Goal: Task Accomplishment & Management: Manage account settings

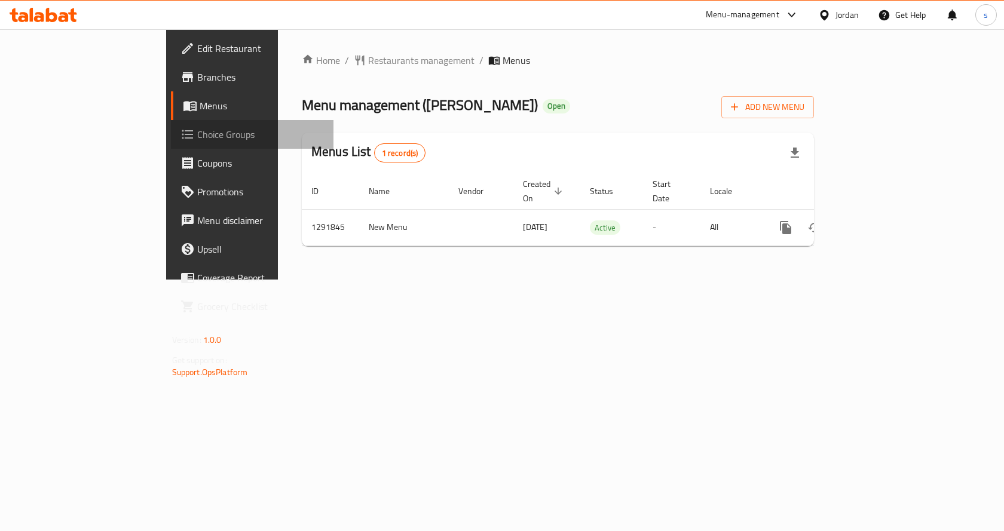
click at [197, 141] on span "Choice Groups" at bounding box center [260, 134] width 127 height 14
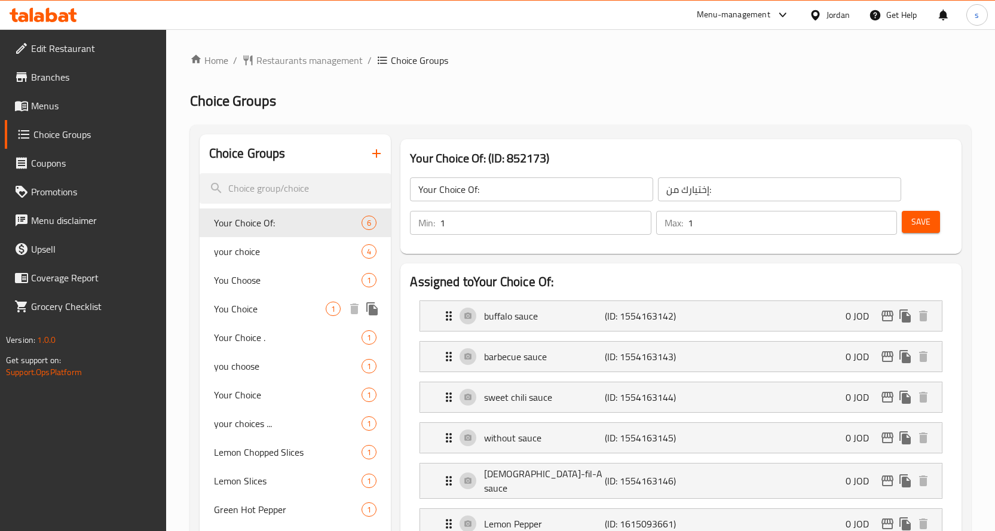
click at [240, 315] on span "You Choice" at bounding box center [270, 309] width 112 height 14
type input "You Choice"
type input "اختيارك"
type input "0"
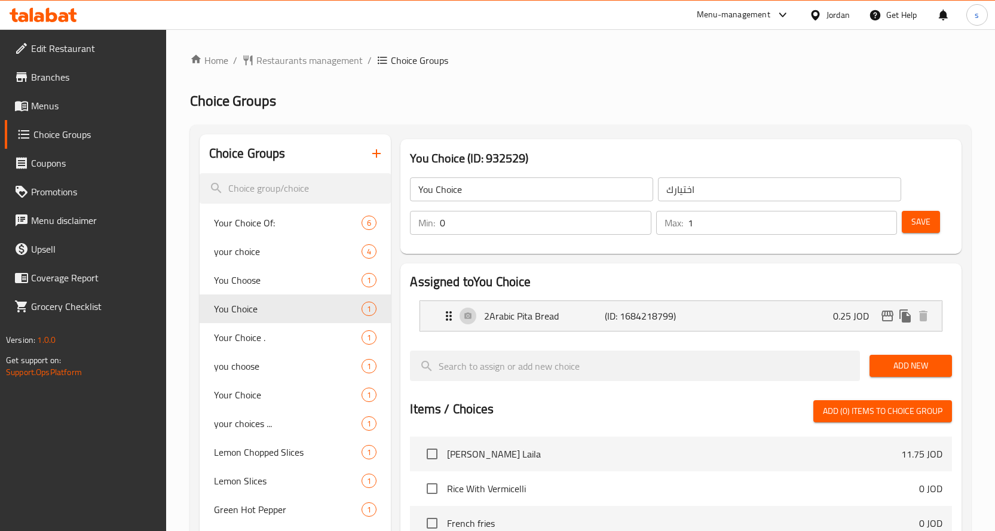
click at [617, 78] on div "Home / Restaurants management / Choice Groups Choice Groups Choice Groups Your …" at bounding box center [580, 468] width 781 height 830
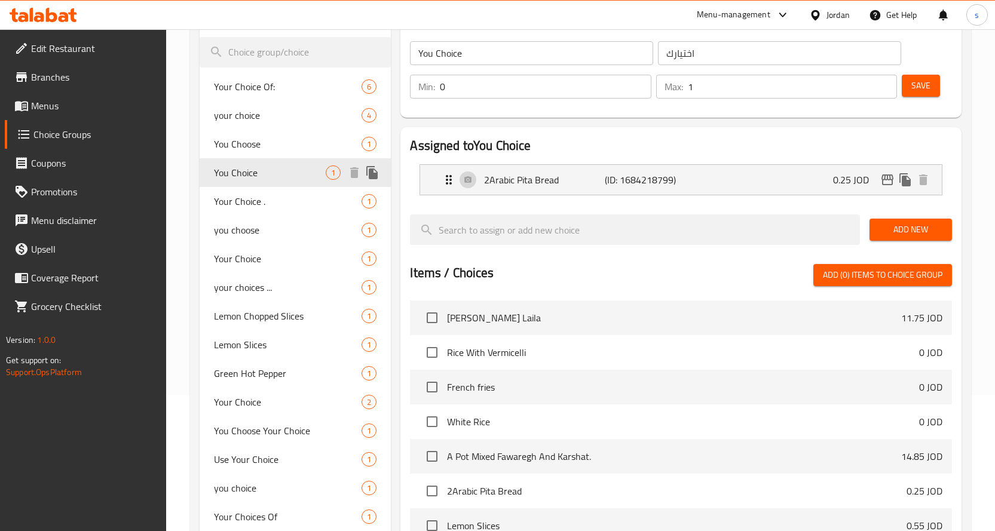
scroll to position [17, 0]
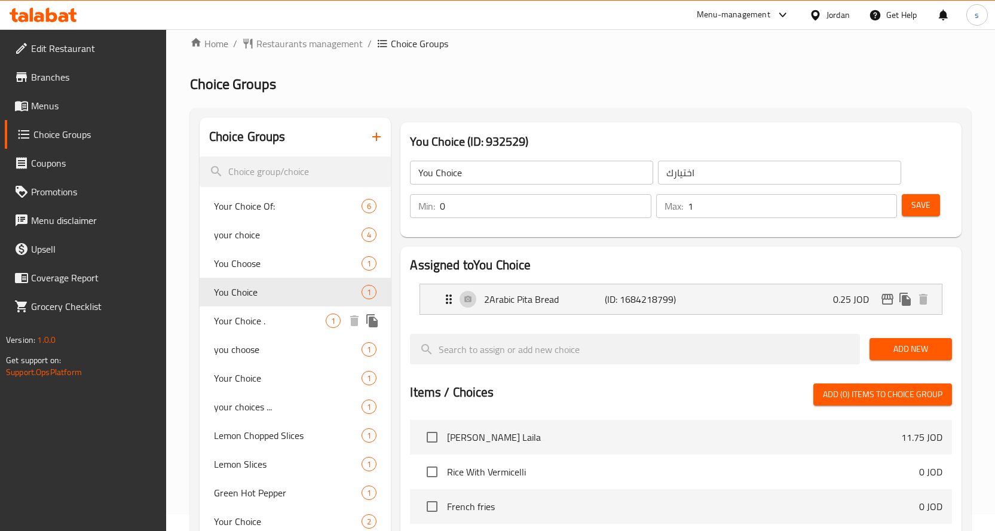
click at [241, 322] on span "Your Choice ." at bounding box center [270, 321] width 112 height 14
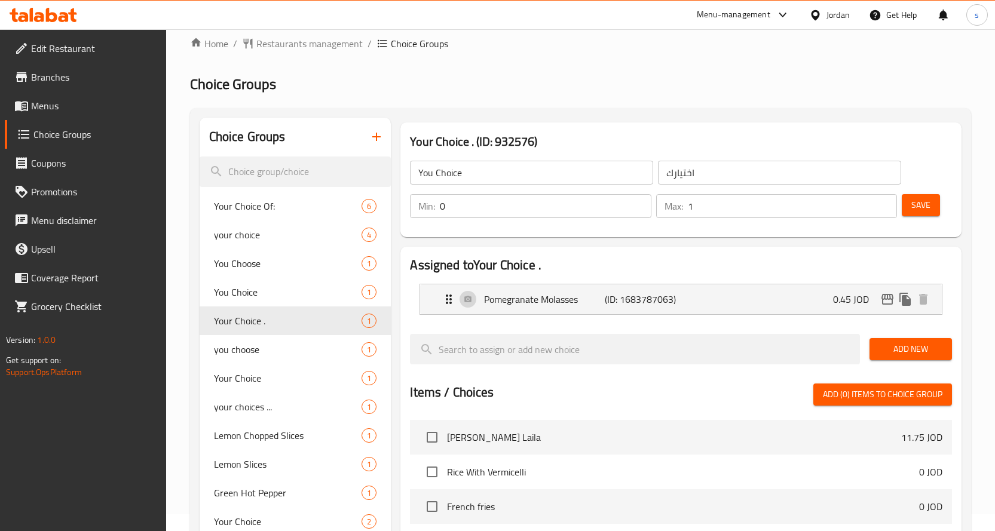
type input "Your Choice ."
type input "اختيارك ."
click at [693, 120] on div "Your Choice . (ID: 932576) Your Choice . ​ اختيارك . ​ Min: 0 ​ Max: 1 ​ Save" at bounding box center [681, 180] width 571 height 124
click at [256, 359] on div "you choose 1" at bounding box center [296, 349] width 192 height 29
type input "you choose"
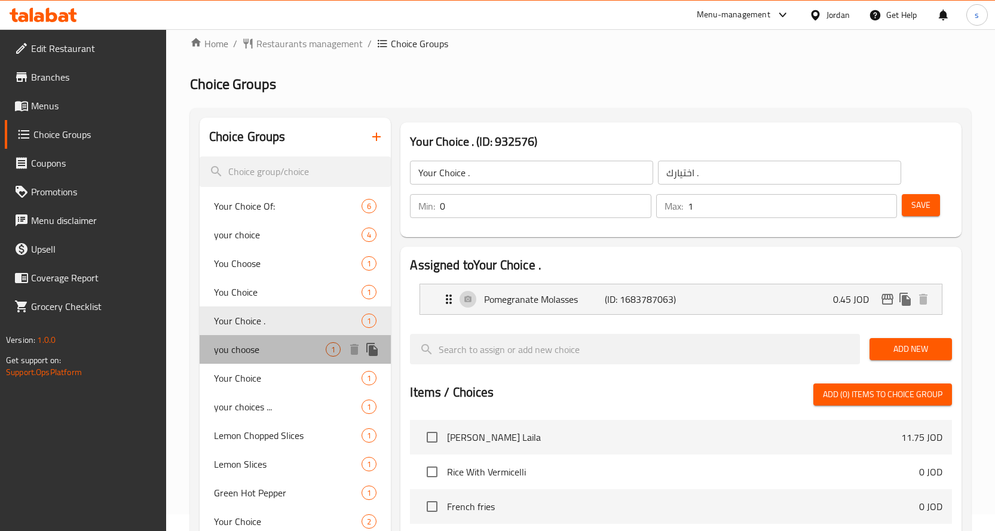
type input "اختيارك"
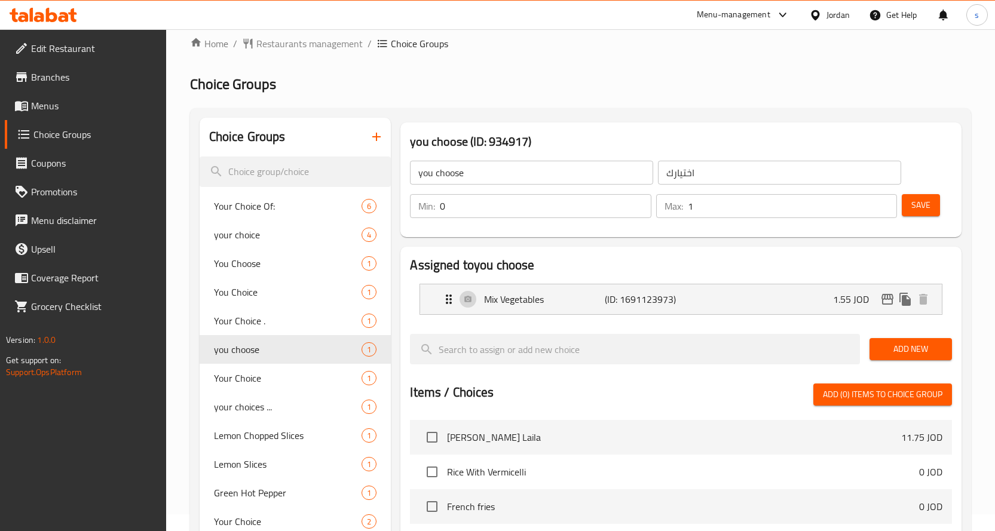
click at [599, 93] on h2 "Choice Groups" at bounding box center [580, 84] width 781 height 19
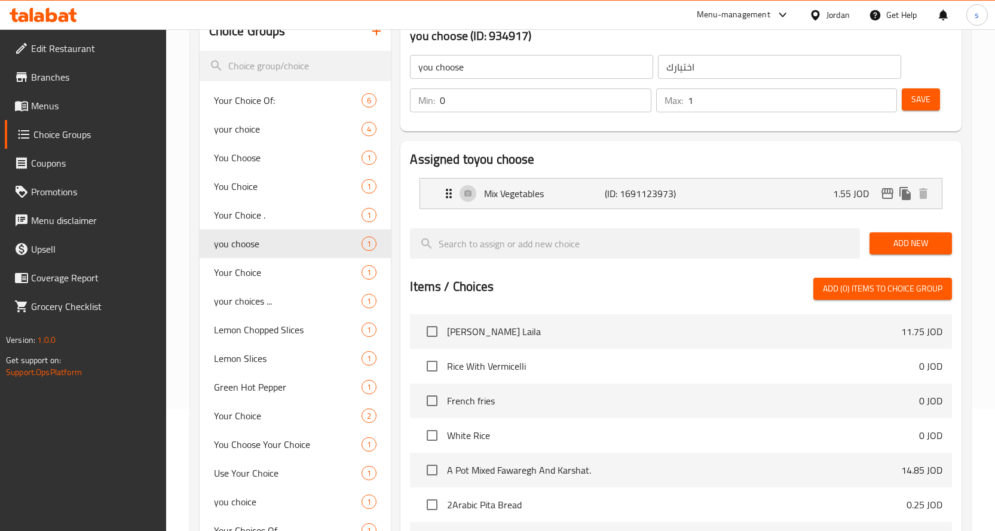
scroll to position [0, 0]
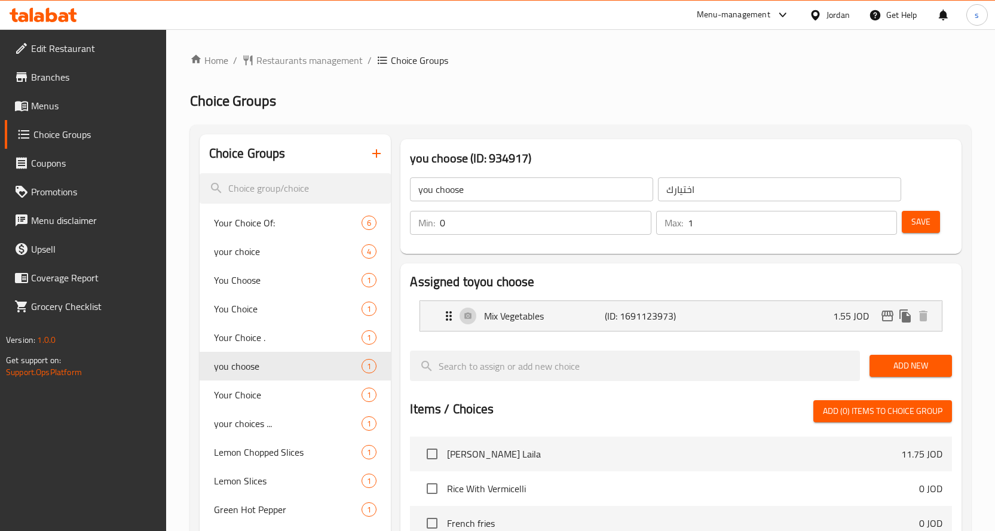
drag, startPoint x: 609, startPoint y: 108, endPoint x: 630, endPoint y: 132, distance: 31.8
click at [609, 108] on h2 "Choice Groups" at bounding box center [580, 100] width 781 height 19
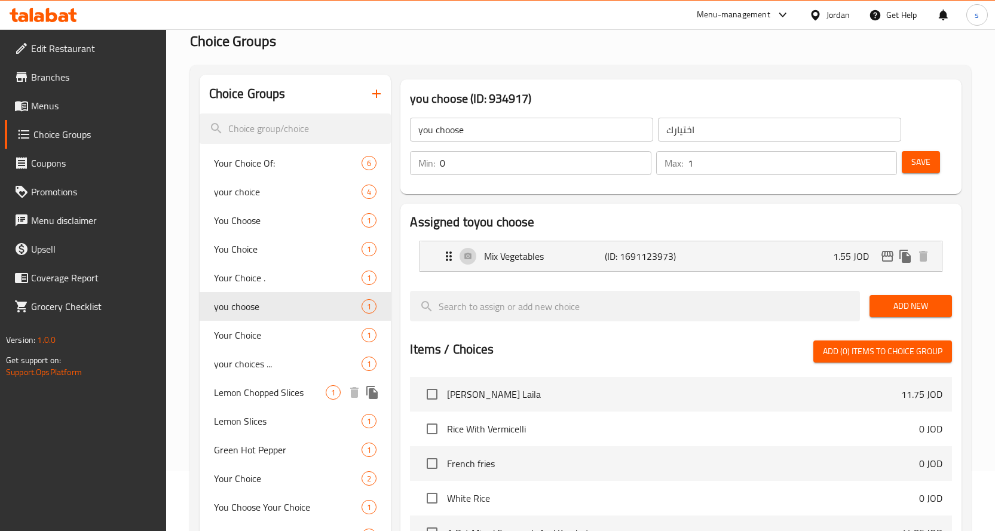
click at [265, 400] on span "Lemon Chopped Slices" at bounding box center [270, 393] width 112 height 14
type input "Lemon Chopped Slices"
type input "ليمون مقطع شرائح"
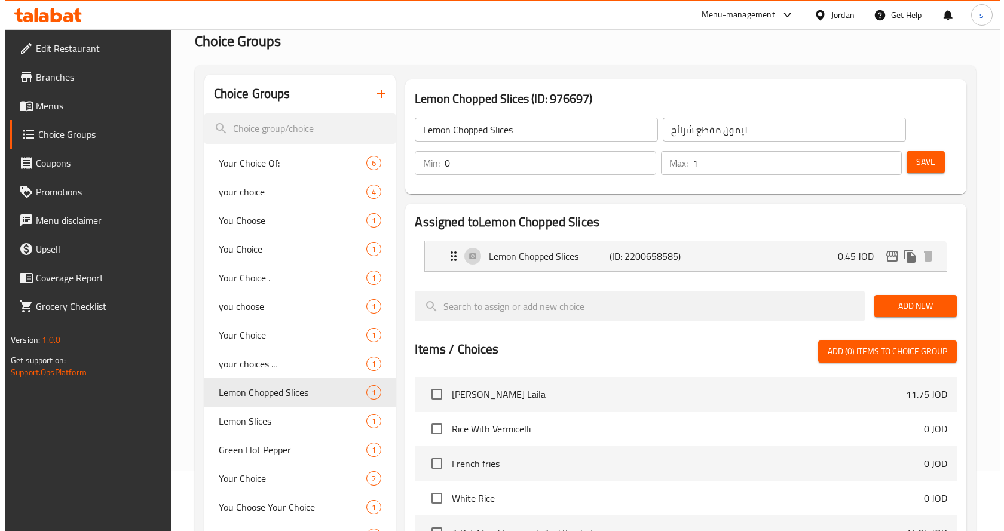
scroll to position [0, 0]
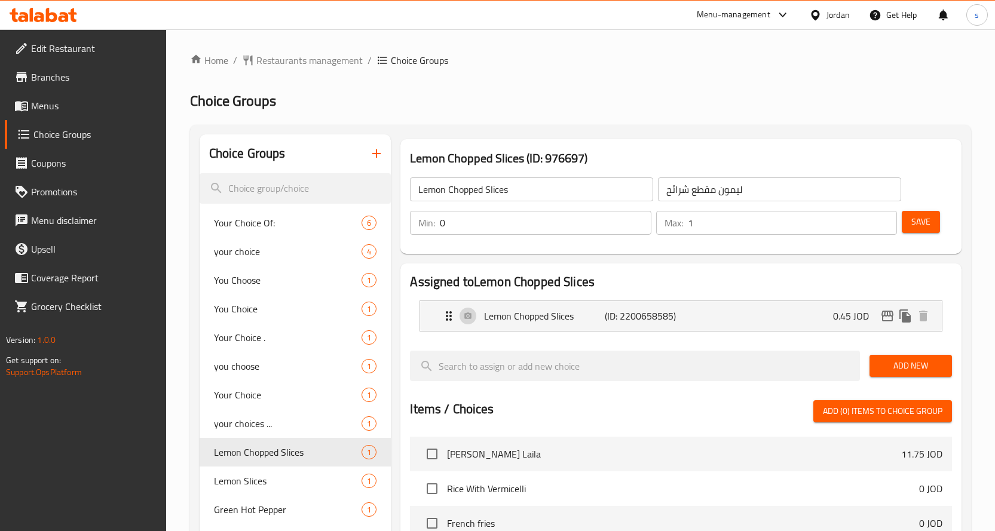
click at [623, 84] on div "Home / Restaurants management / Choice Groups Choice Groups Choice Groups Your …" at bounding box center [580, 468] width 781 height 830
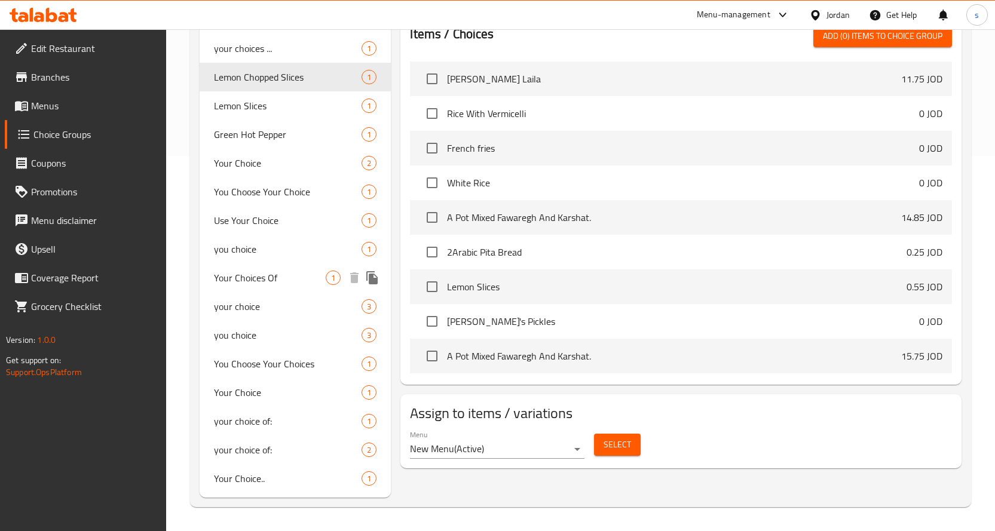
scroll to position [256, 0]
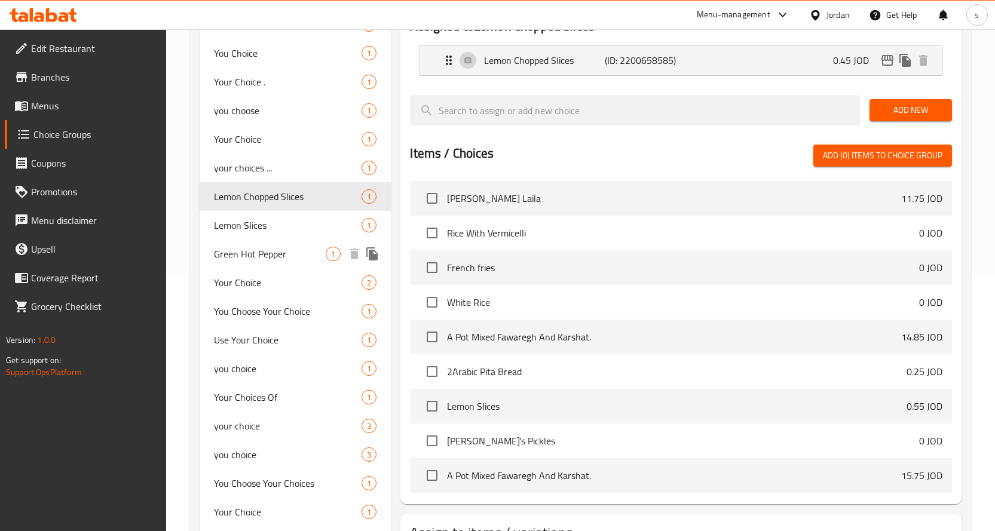
click at [264, 256] on span "Green Hot Pepper" at bounding box center [270, 254] width 112 height 14
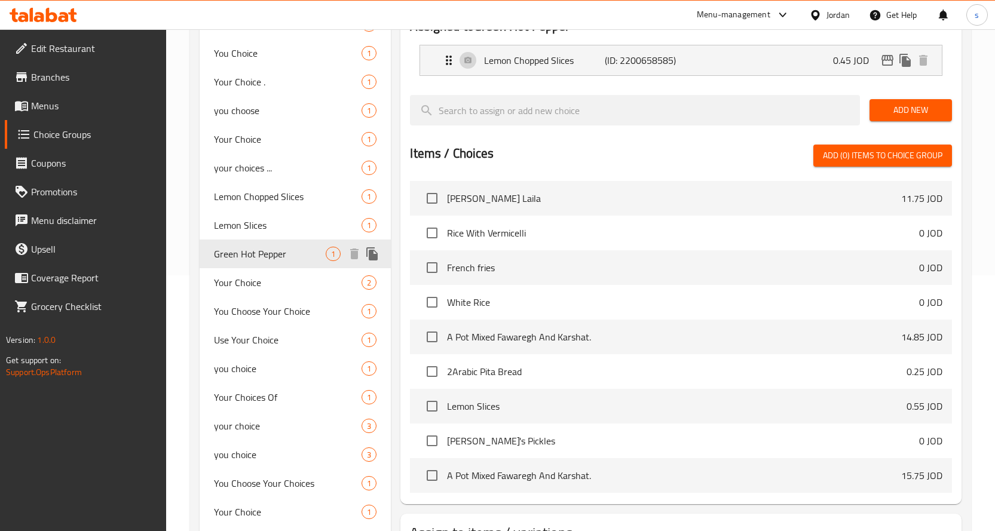
type input "Green Hot Pepper"
type input "فلفل اخضر حار"
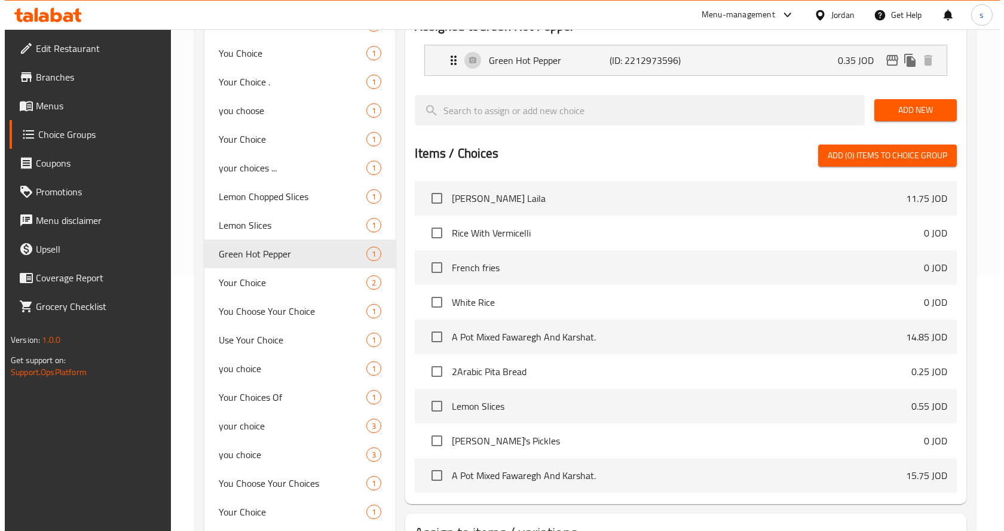
scroll to position [0, 0]
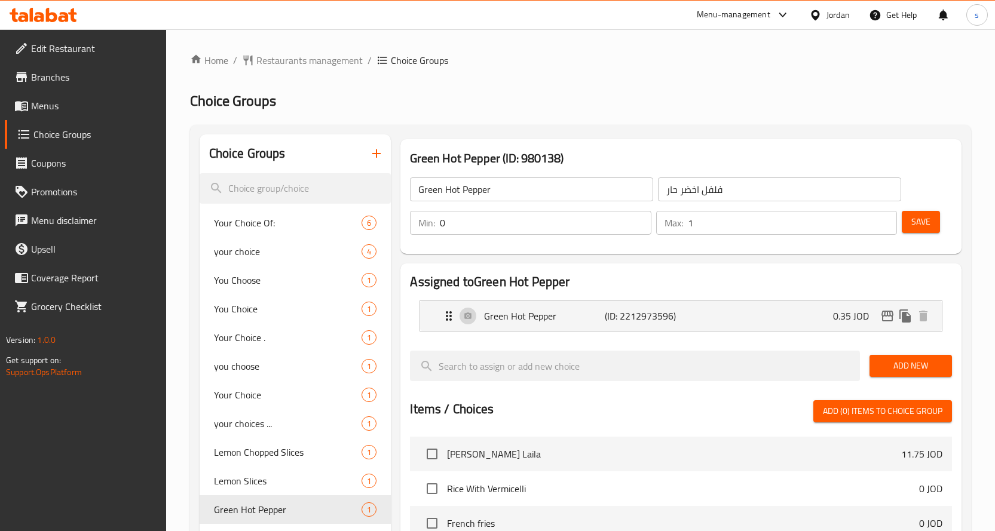
click at [630, 96] on h2 "Choice Groups" at bounding box center [580, 100] width 781 height 19
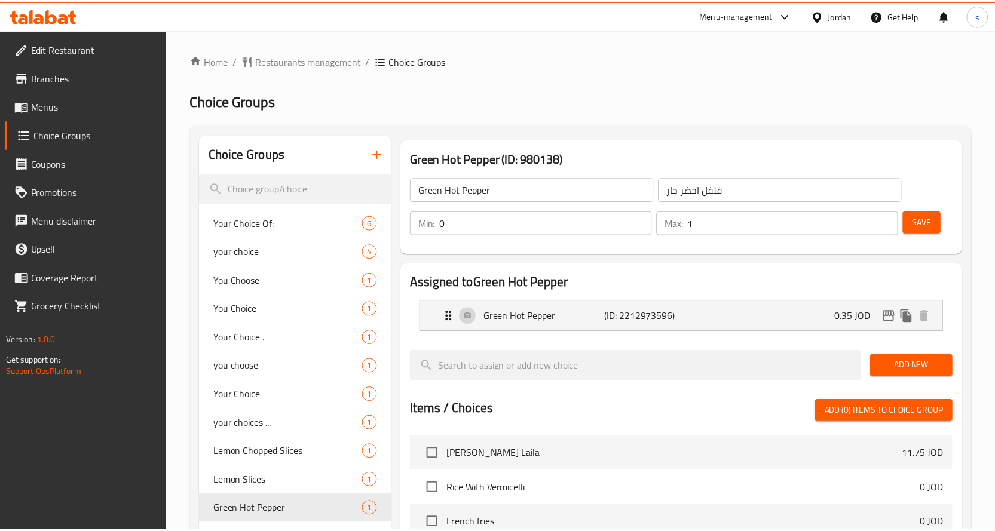
scroll to position [375, 0]
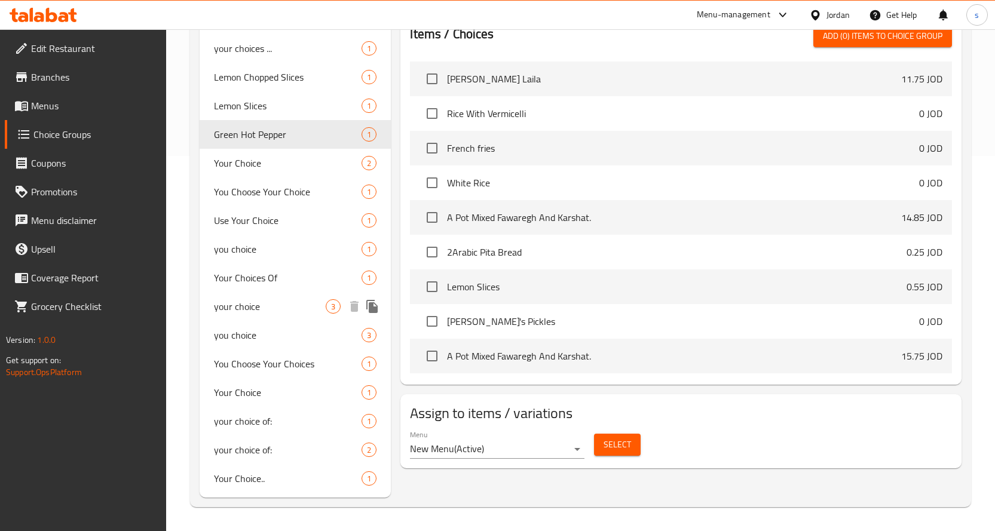
click at [267, 302] on span "your choice" at bounding box center [270, 306] width 112 height 14
type input "your choice"
type input "اختيارك"
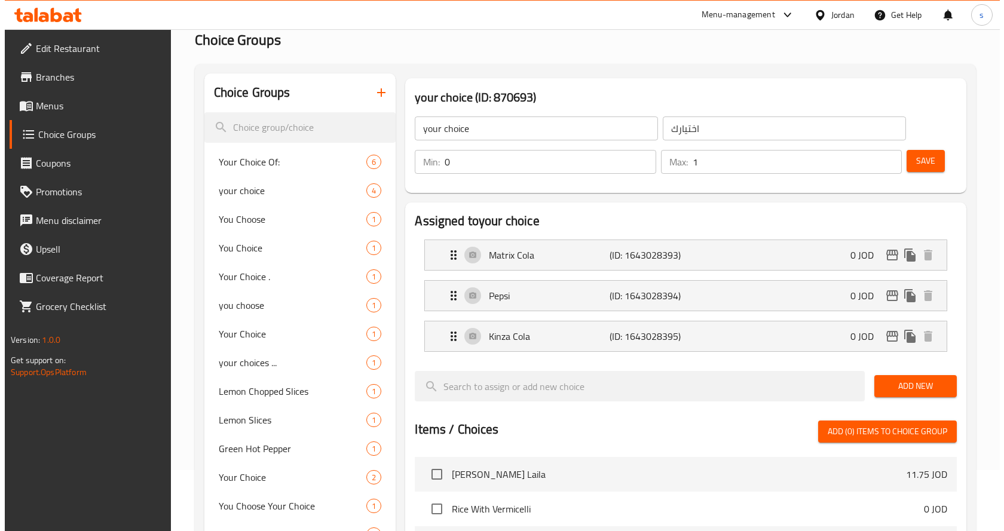
scroll to position [0, 0]
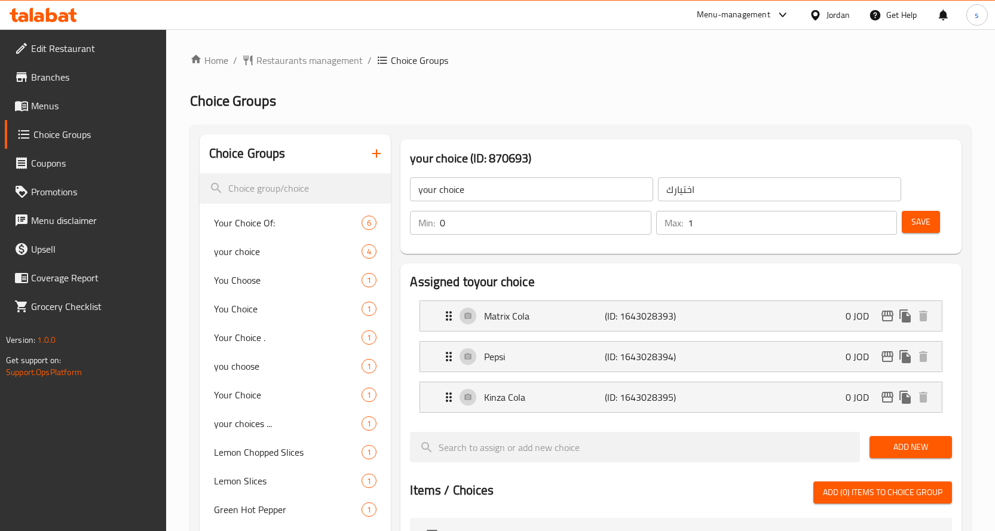
click at [620, 103] on h2 "Choice Groups" at bounding box center [580, 100] width 781 height 19
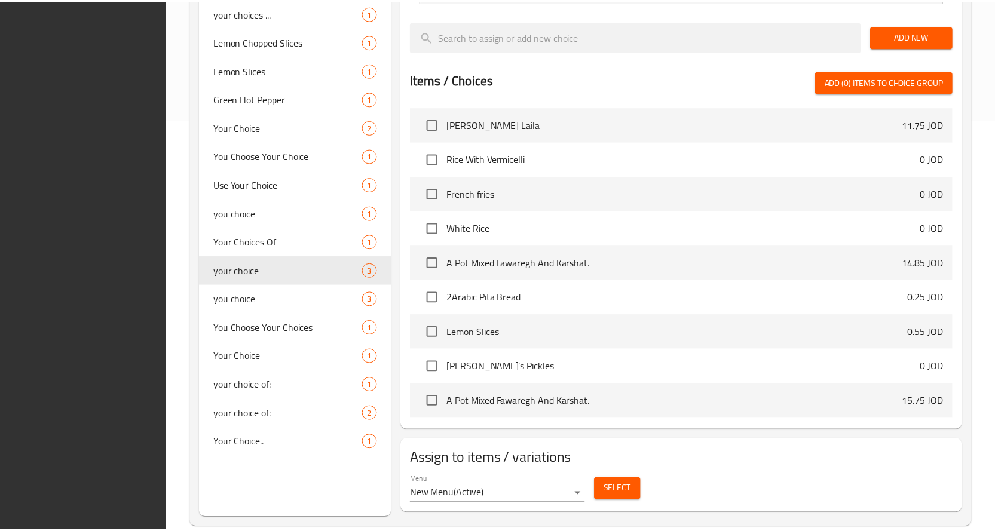
scroll to position [432, 0]
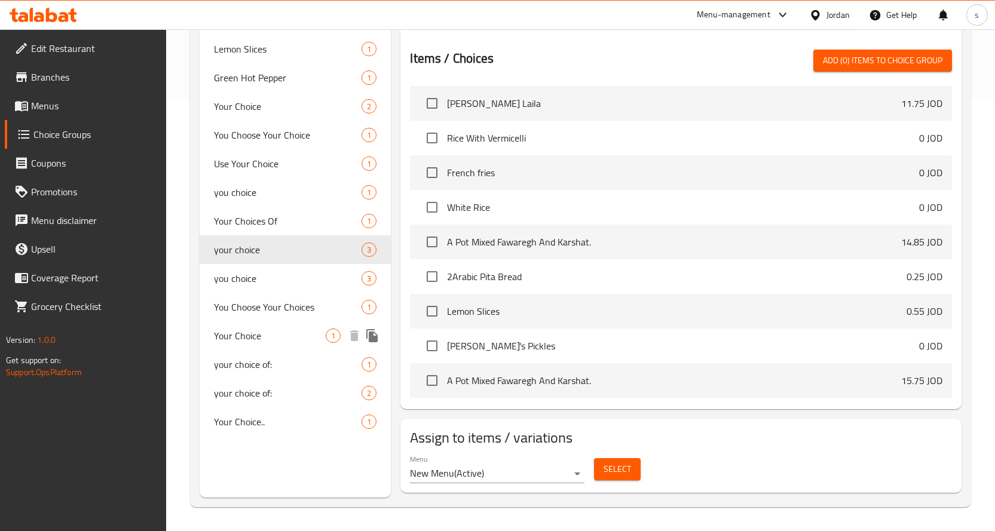
click at [259, 338] on span "Your Choice" at bounding box center [270, 336] width 112 height 14
type input "Your Choice"
type input "اختيارتك"
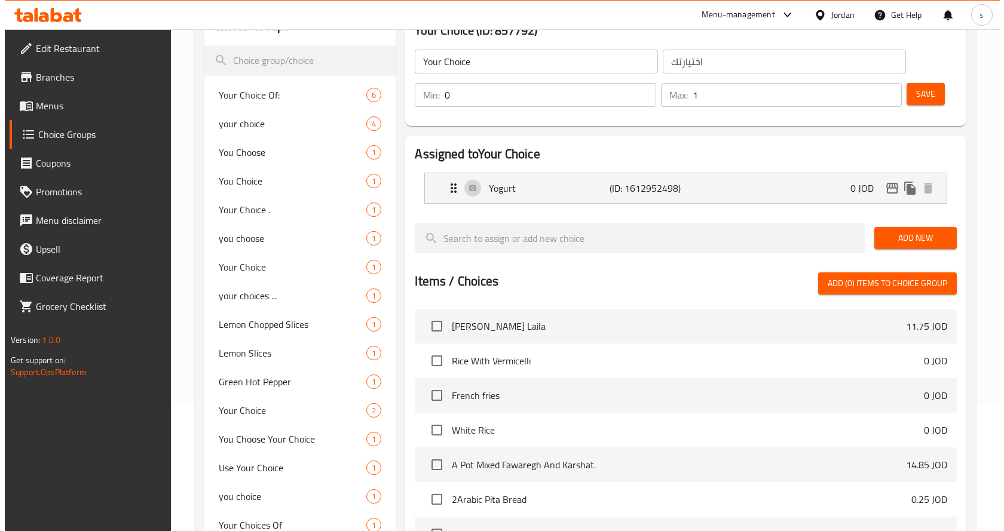
scroll to position [0, 0]
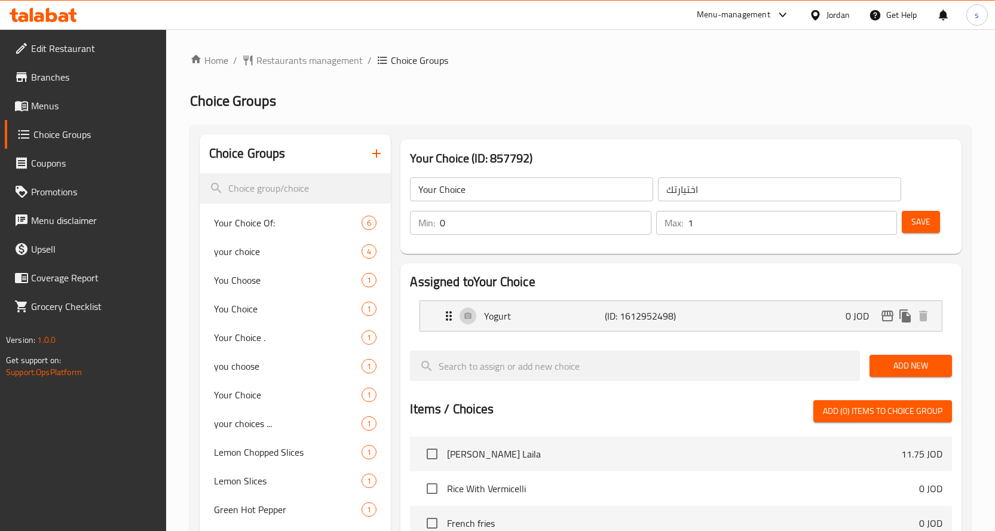
click at [637, 103] on h2 "Choice Groups" at bounding box center [580, 100] width 781 height 19
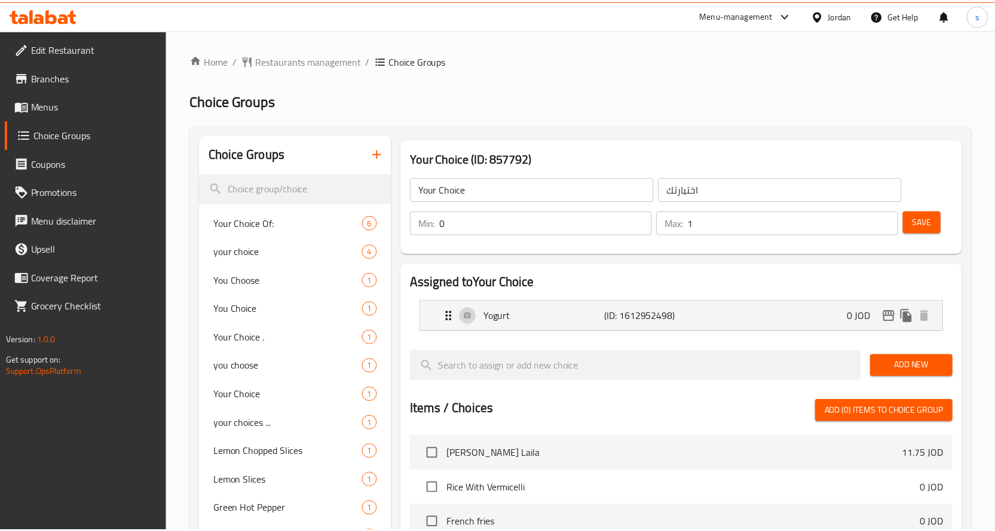
scroll to position [375, 0]
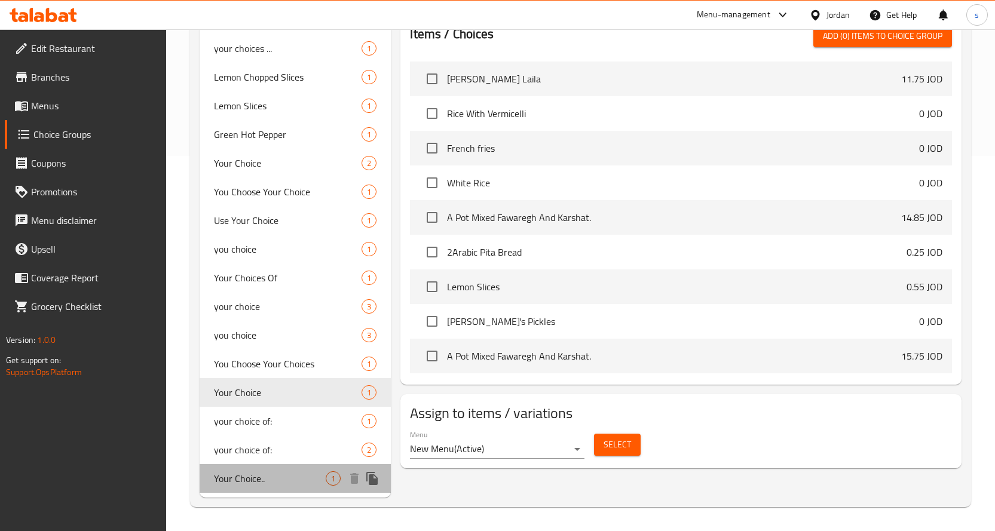
click at [258, 488] on div "Your Choice.. 1" at bounding box center [296, 478] width 192 height 29
type input "Your Choice.."
type input "اختيارك.."
type input "1"
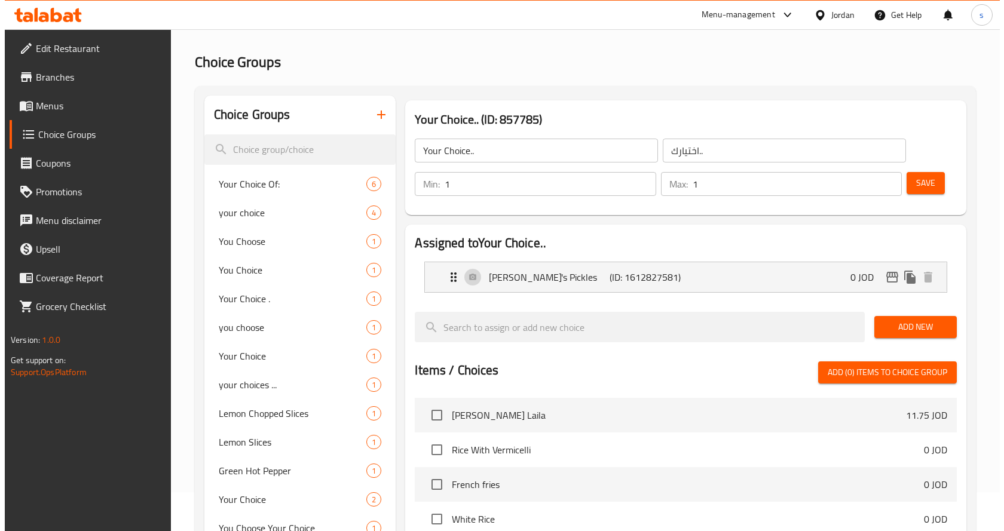
scroll to position [0, 0]
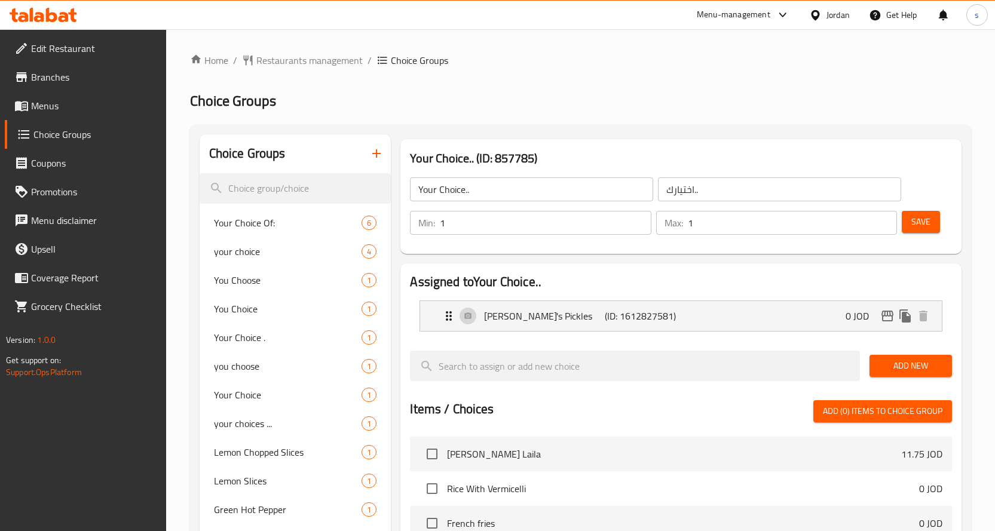
click at [563, 82] on div "Home / Restaurants management / Choice Groups Choice Groups Choice Groups Your …" at bounding box center [580, 468] width 781 height 830
